Goal: Task Accomplishment & Management: Manage account settings

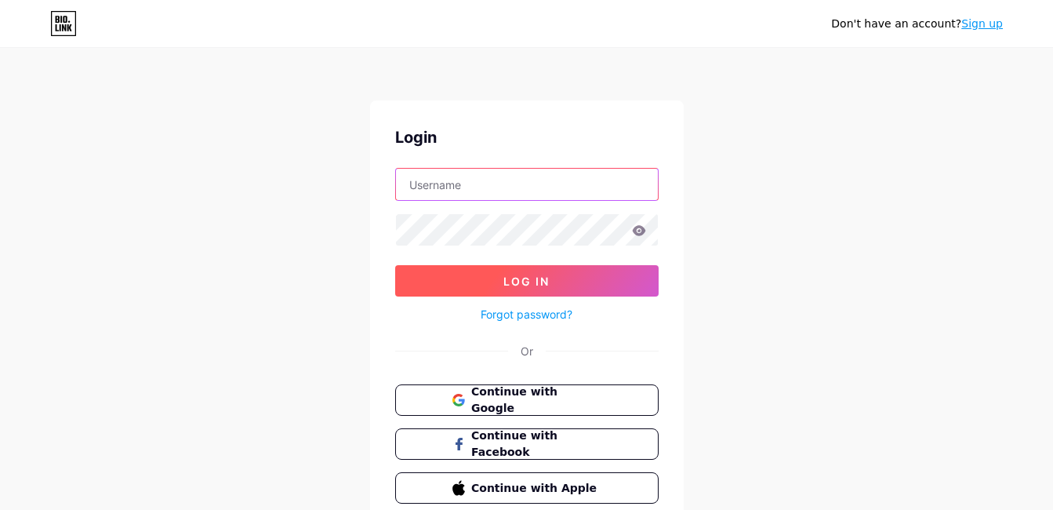
type input "jeanpcomunika"
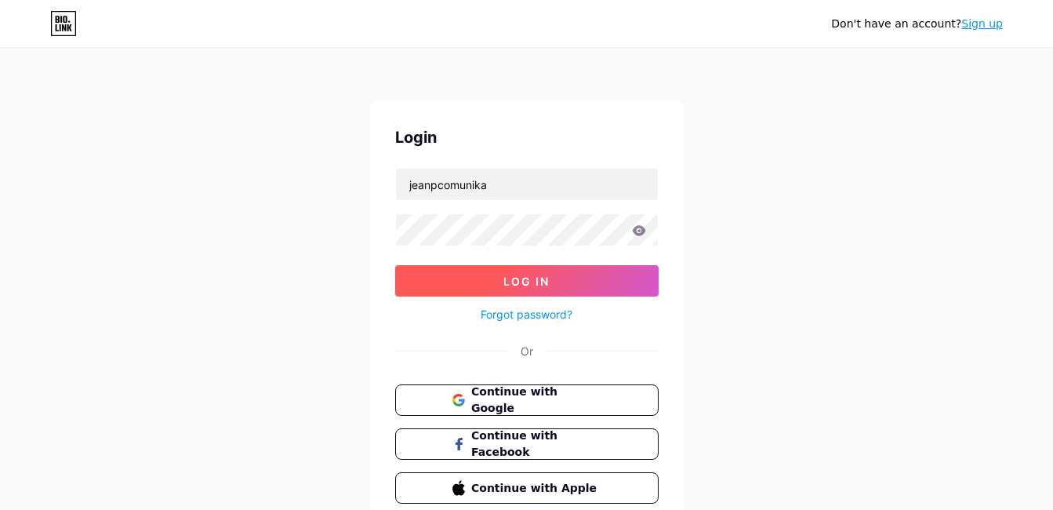
click at [571, 285] on button "Log In" at bounding box center [526, 280] width 263 height 31
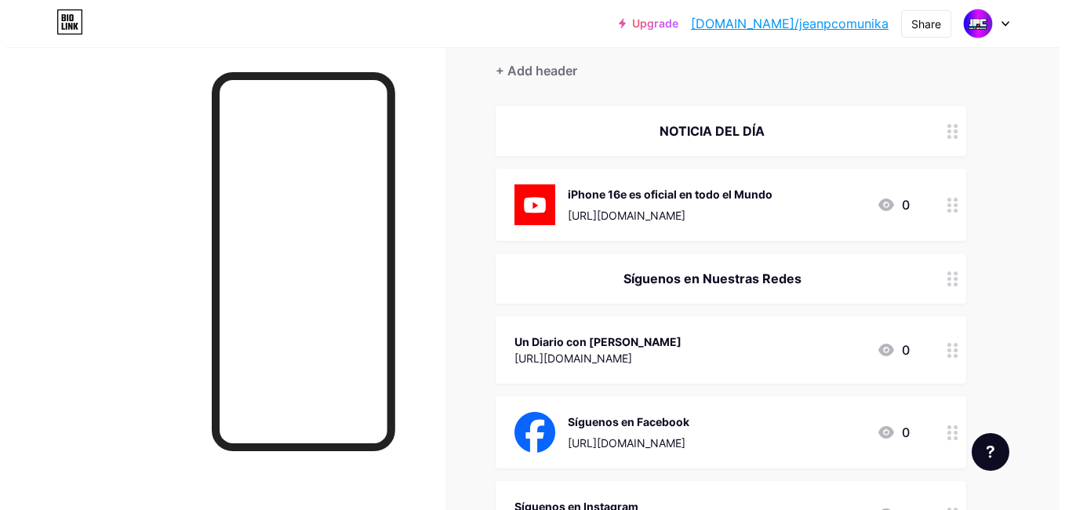
scroll to position [157, 0]
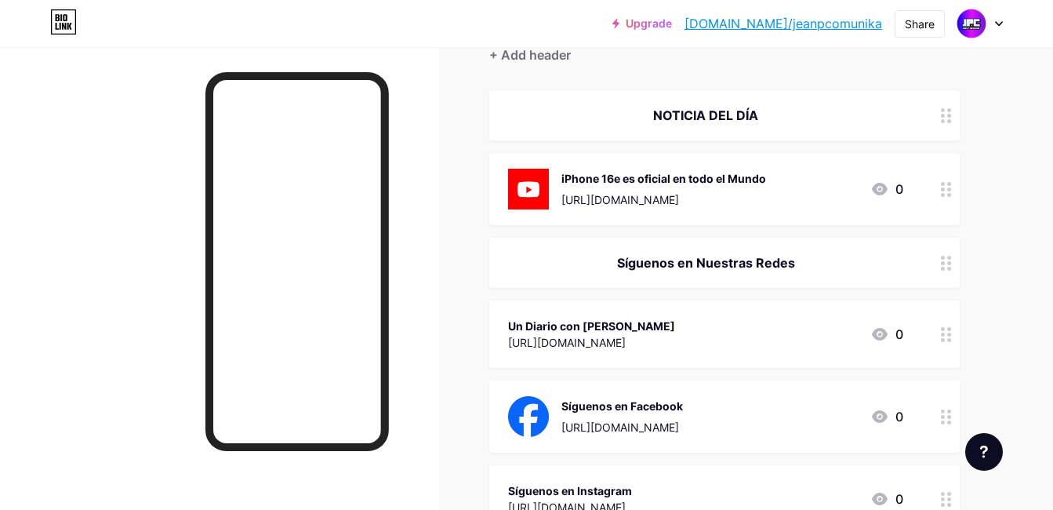
click at [925, 194] on div "iPhone 16e es oficial en todo el Mundo https://youtube.com/watch?v=PzLFCIaIuxs 0" at bounding box center [724, 189] width 470 height 72
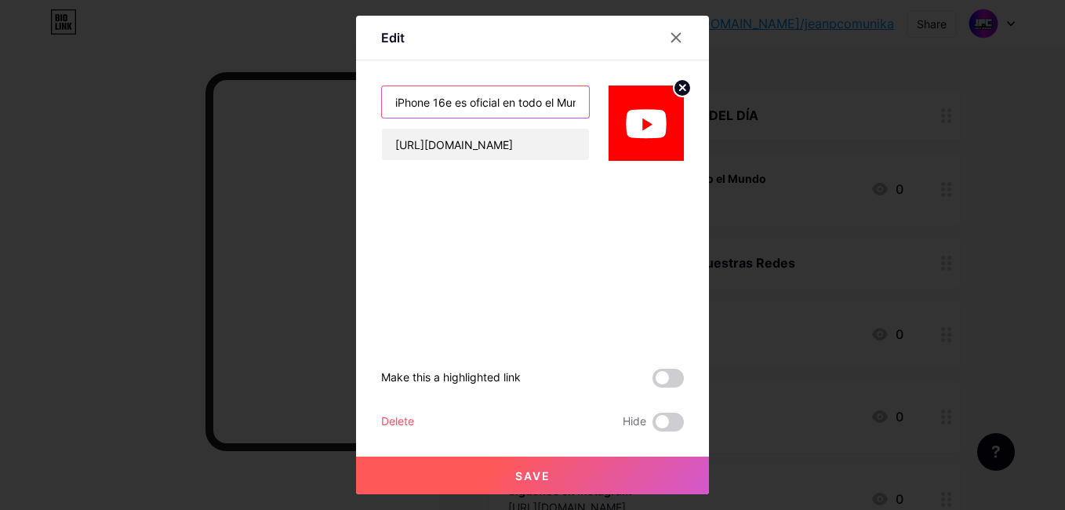
click at [532, 115] on input "iPhone 16e es oficial en todo el Mundo" at bounding box center [485, 101] width 207 height 31
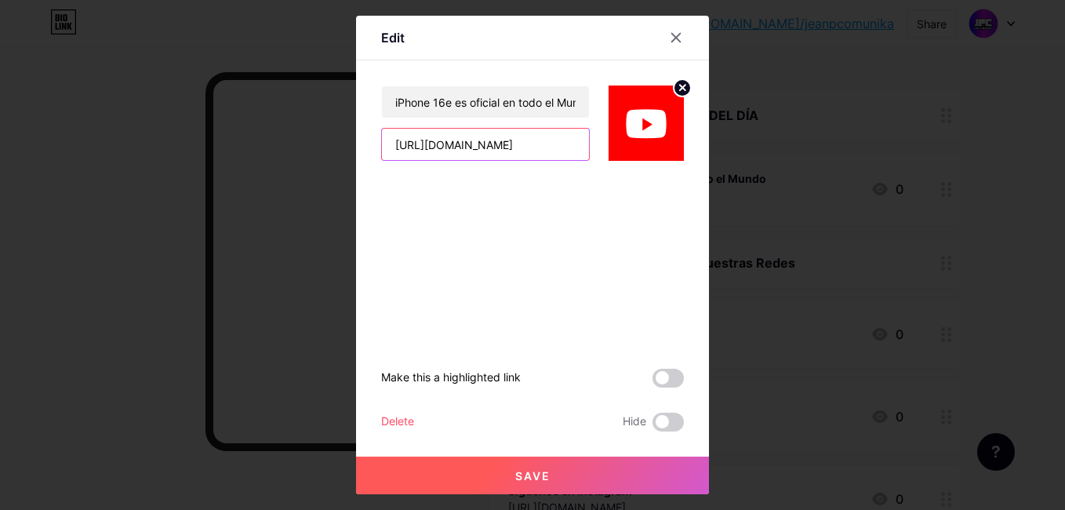
click at [520, 143] on input "[URL][DOMAIN_NAME]" at bounding box center [485, 144] width 207 height 31
paste input ".be/AWz7ZRCVcEE?si=7Rw8s_MxkI50sQYQ"
type input "https://youtu.be/AWz7ZRCVcEE?si=7Rw8s_MxkI50sQYQ"
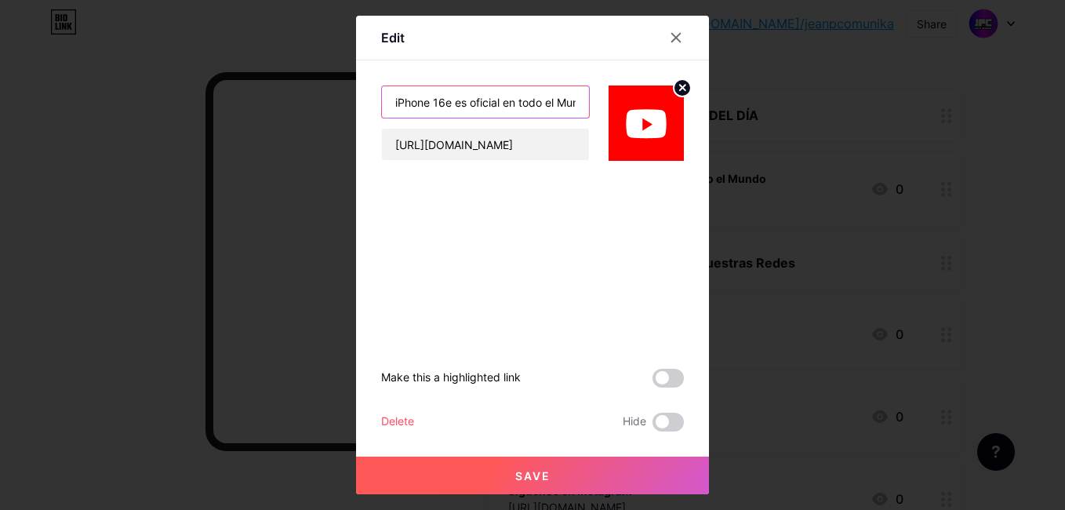
scroll to position [0, 0]
click at [394, 104] on input "iPhone 16e es oficial en todo el Mundo" at bounding box center [485, 101] width 207 height 31
type input "Xiaomi Star Core AI: Mini PC con poder d"
click at [608, 459] on button "Save" at bounding box center [532, 475] width 353 height 38
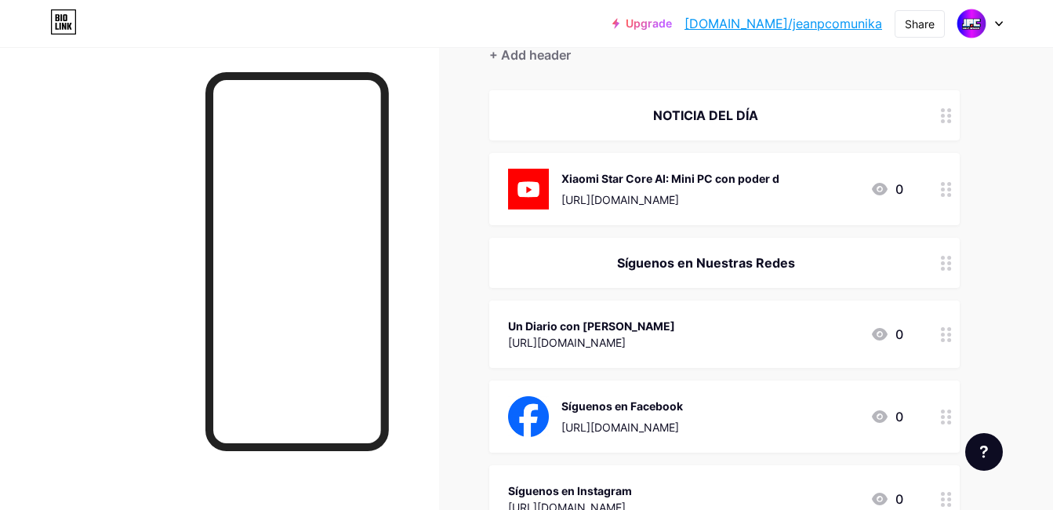
click at [936, 190] on div at bounding box center [946, 189] width 27 height 72
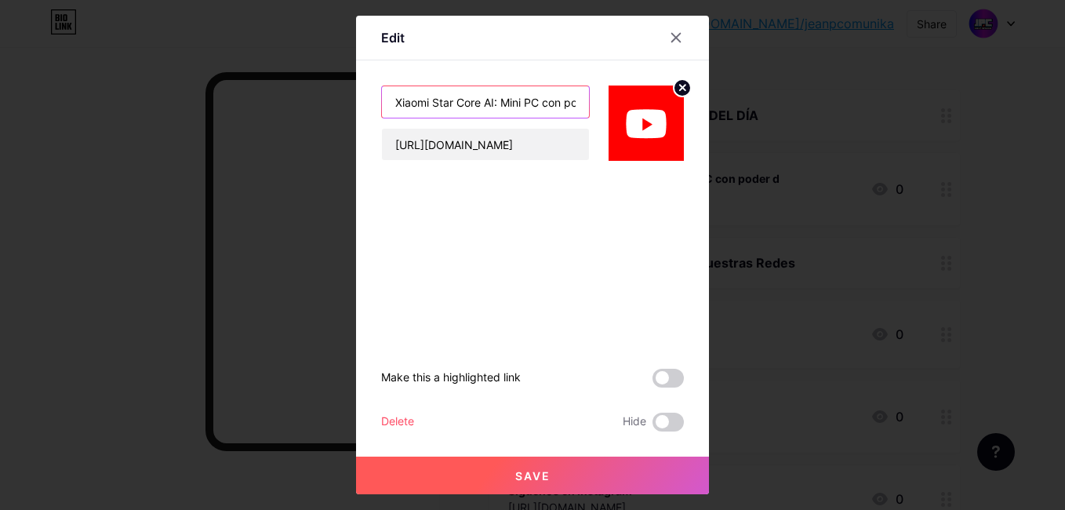
click at [564, 101] on input "Xiaomi Star Core AI: Mini PC con poder d" at bounding box center [485, 101] width 207 height 31
type input "Xiaomi Star Core AI: Mini PC con poder"
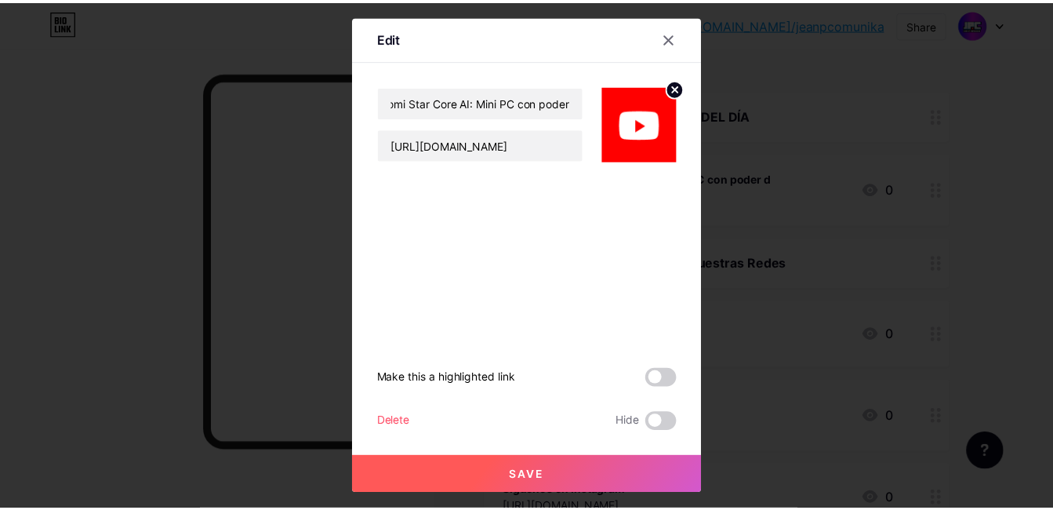
scroll to position [0, 0]
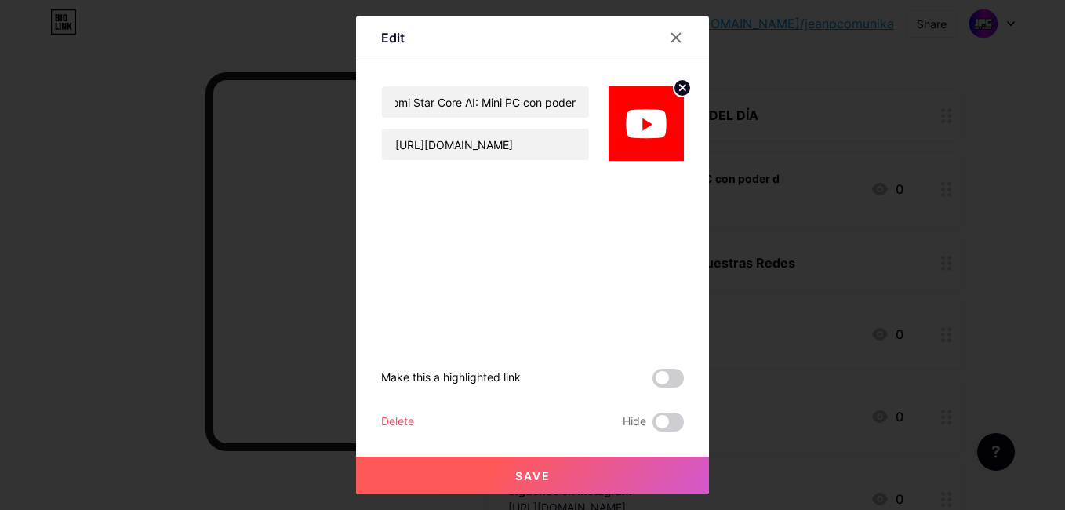
click at [550, 469] on button "Save" at bounding box center [532, 475] width 353 height 38
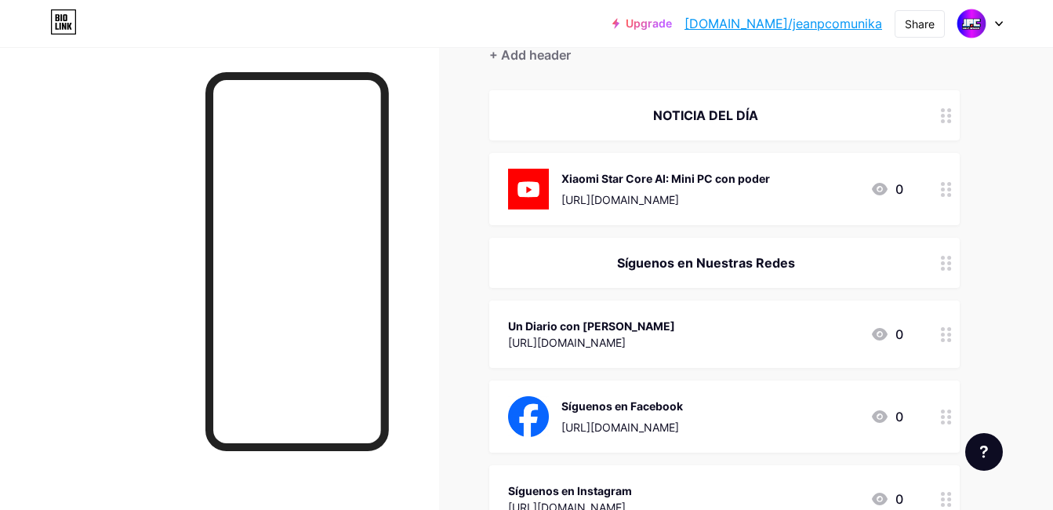
click at [945, 327] on icon at bounding box center [946, 334] width 11 height 15
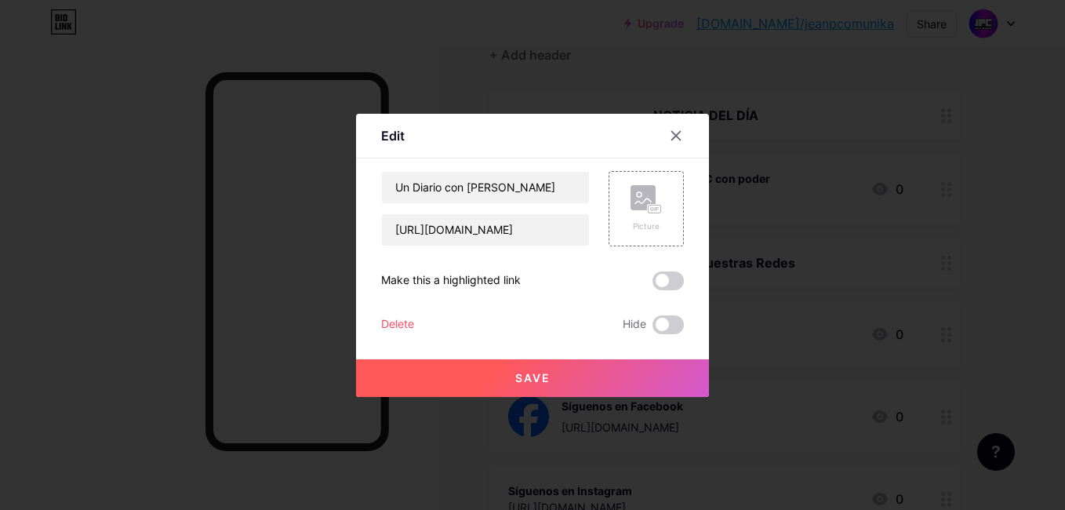
click at [386, 326] on div "Delete" at bounding box center [397, 324] width 33 height 19
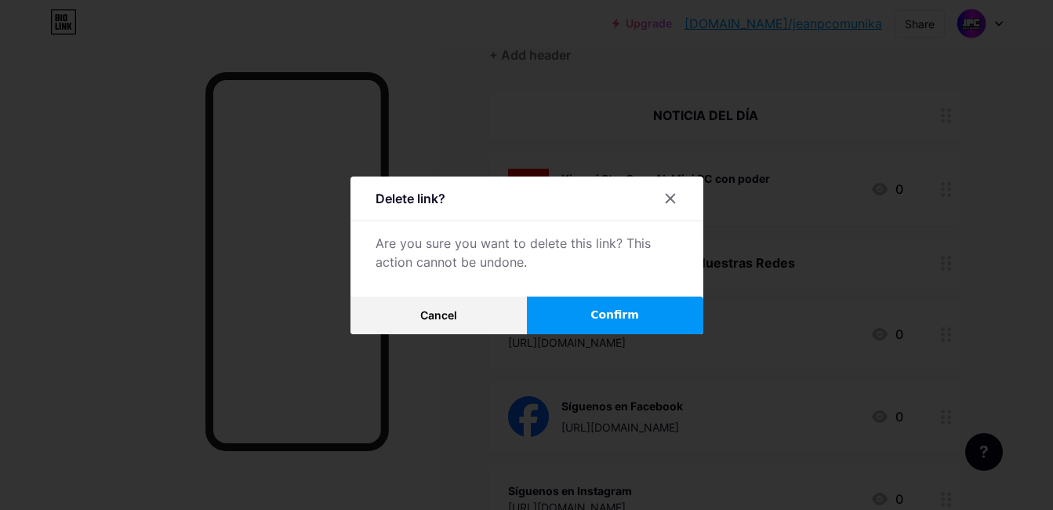
click at [565, 307] on button "Confirm" at bounding box center [615, 315] width 176 height 38
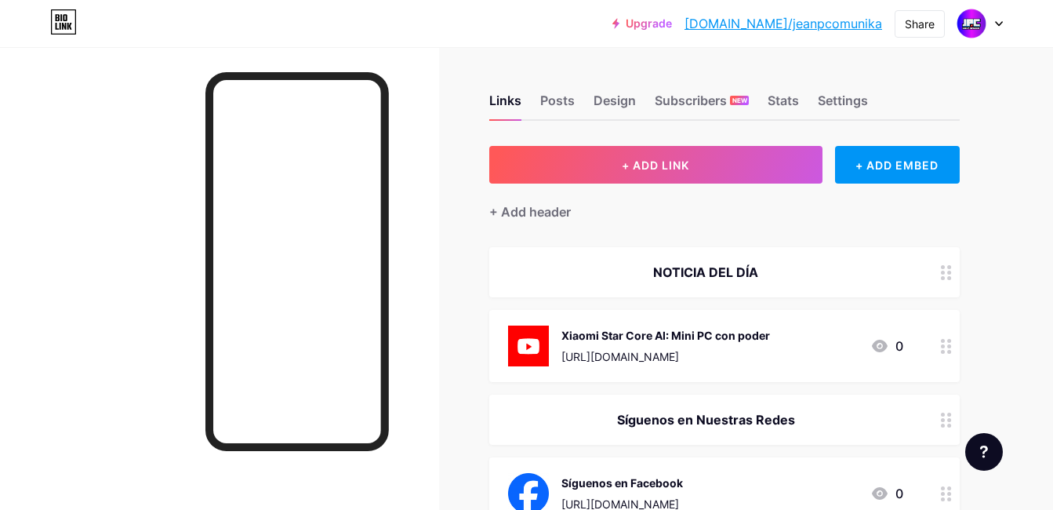
click at [829, 23] on link "[DOMAIN_NAME]/jeanpcomunika" at bounding box center [783, 23] width 198 height 19
click at [827, 100] on div "Settings" at bounding box center [843, 105] width 50 height 28
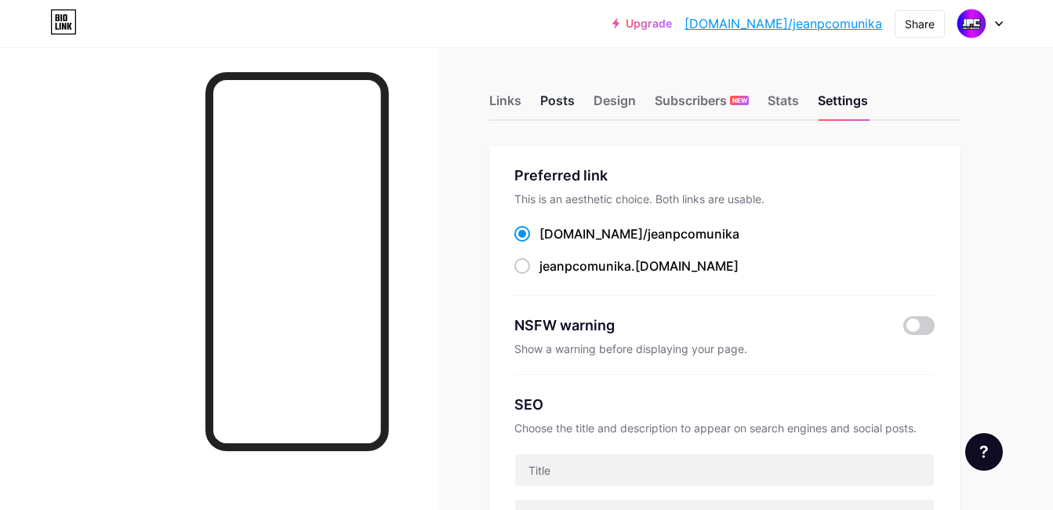
click at [557, 100] on div "Posts" at bounding box center [557, 105] width 34 height 28
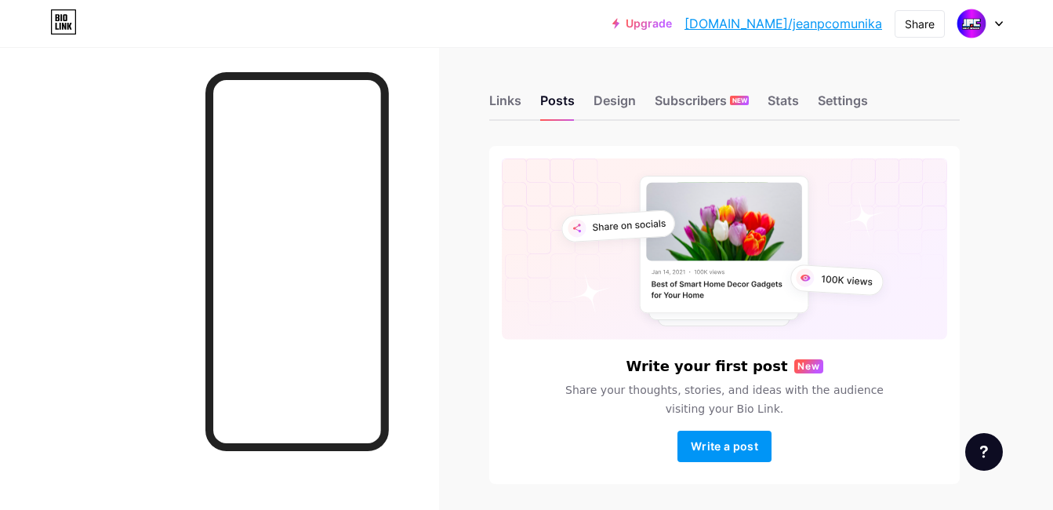
click at [991, 29] on div at bounding box center [979, 23] width 45 height 28
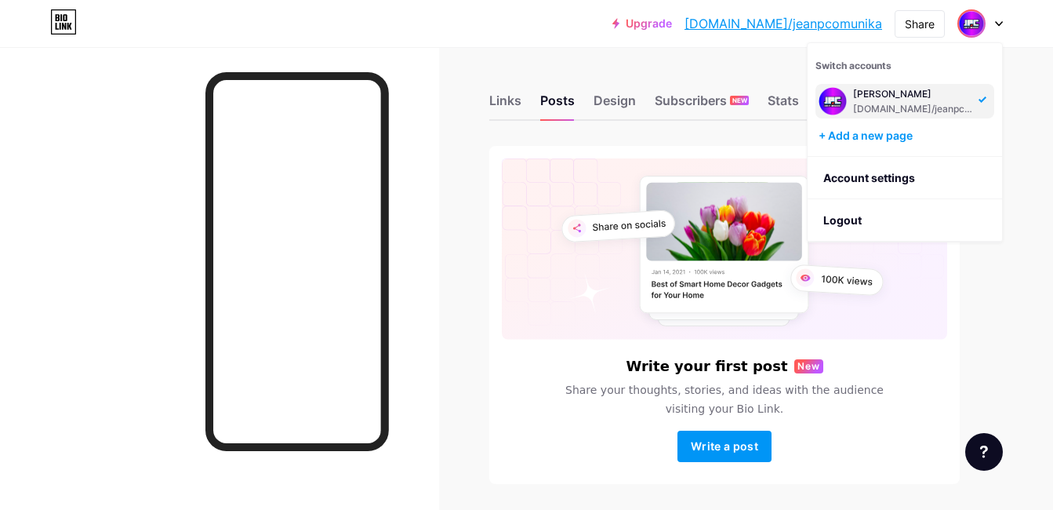
click at [991, 29] on div at bounding box center [979, 23] width 45 height 28
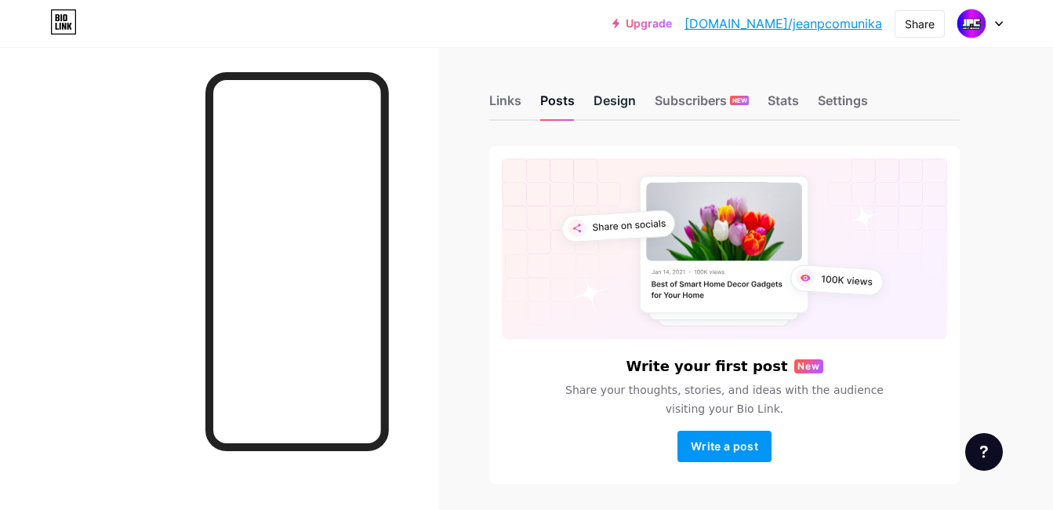
click at [633, 99] on div "Design" at bounding box center [614, 105] width 42 height 28
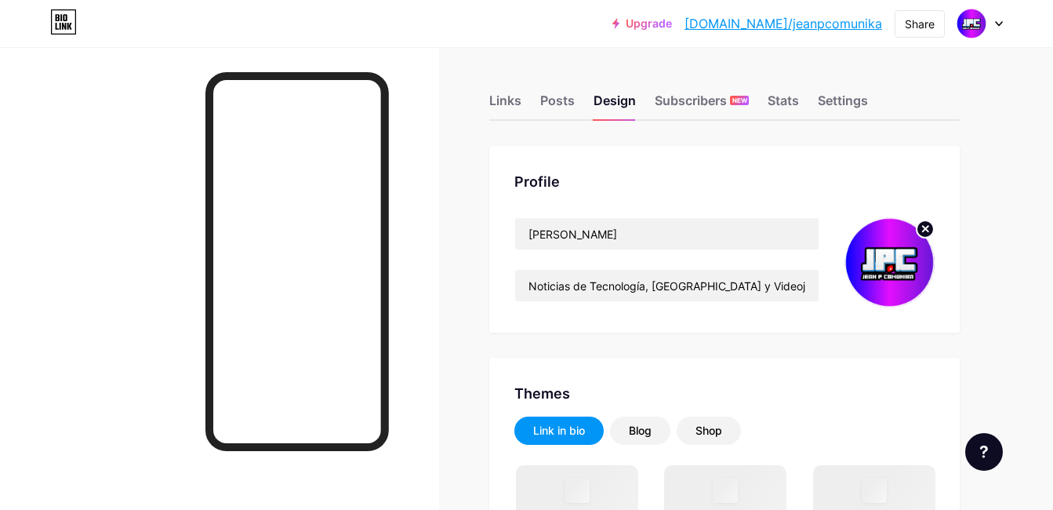
click at [891, 266] on img at bounding box center [889, 262] width 90 height 90
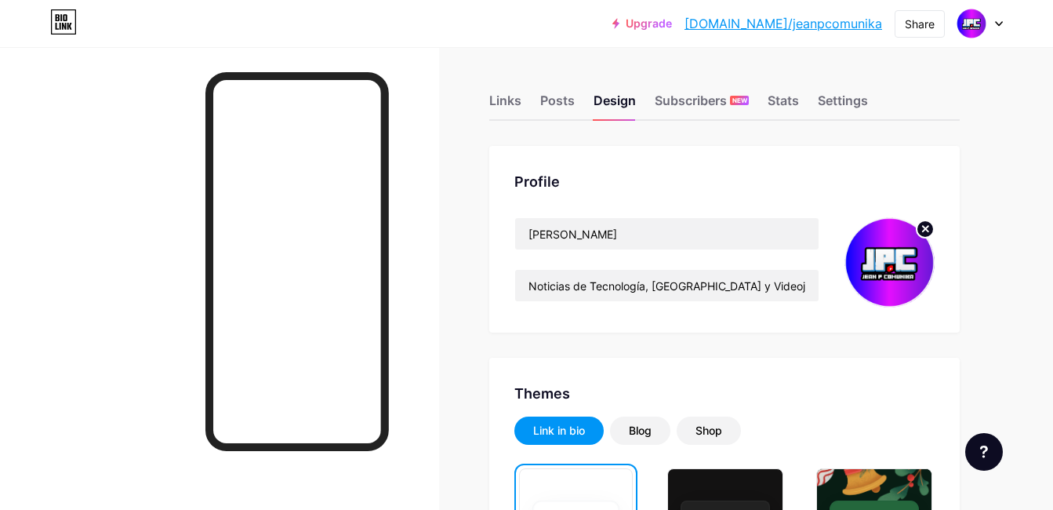
click at [929, 228] on circle at bounding box center [924, 228] width 17 height 17
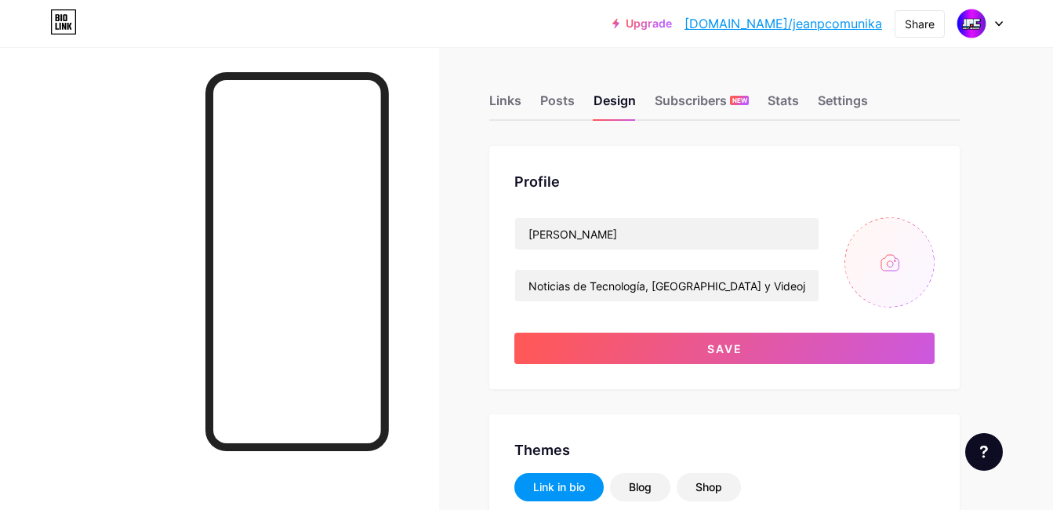
click at [898, 259] on input "file" at bounding box center [889, 262] width 90 height 90
type input "C:\fakepath\Foto de Perfil - Jean P Comunika.png"
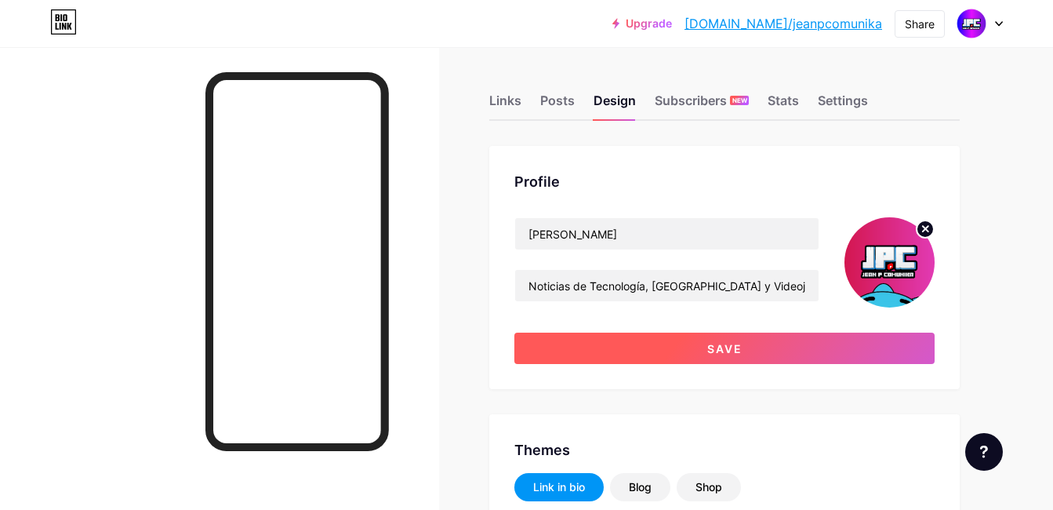
click at [720, 357] on button "Save" at bounding box center [724, 347] width 420 height 31
